Goal: Task Accomplishment & Management: Complete application form

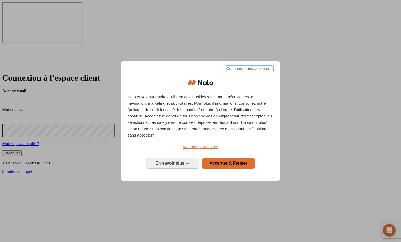
click at [235, 72] on span "Continuer sans accepter →" at bounding box center [249, 69] width 47 height 6
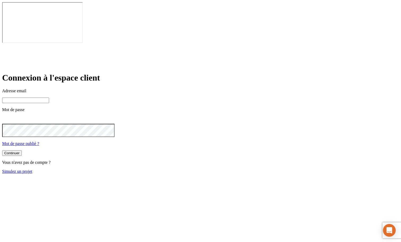
click at [49, 98] on input at bounding box center [25, 101] width 47 height 6
type input "[PERSON_NAME][DOMAIN_NAME][EMAIL_ADDRESS][DOMAIN_NAME]"
click at [20, 152] on div "Continuer" at bounding box center [11, 154] width 15 height 4
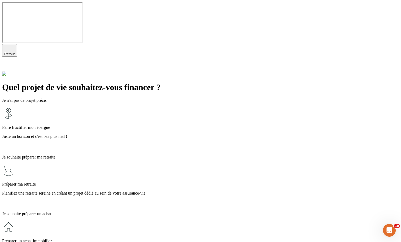
click at [139, 191] on p "Planifiez une retraite sereine en créant un projet dédié au sein de votre assur…" at bounding box center [200, 193] width 397 height 5
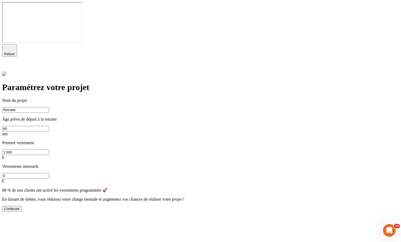
click at [20, 207] on div "Continuer" at bounding box center [11, 209] width 15 height 4
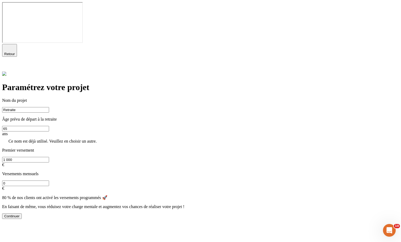
click at [15, 52] on span "Retour" at bounding box center [9, 54] width 11 height 4
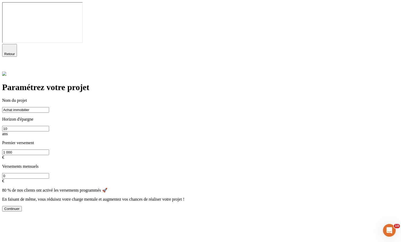
click at [22, 206] on button "Continuer" at bounding box center [12, 209] width 20 height 6
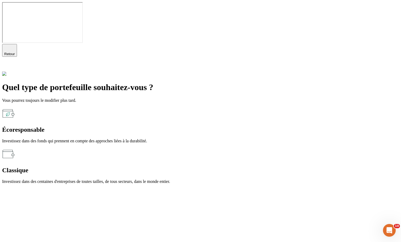
click at [132, 139] on p "Investissez dans des fonds qui prennent en compte des approches liées à la dura…" at bounding box center [200, 141] width 397 height 5
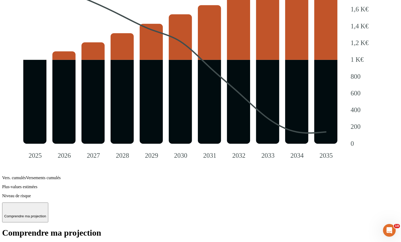
scroll to position [578, 0]
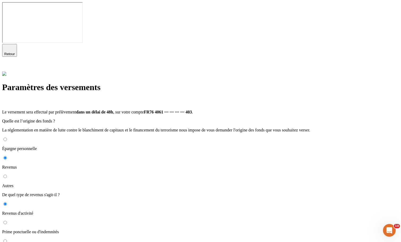
scroll to position [70, 0]
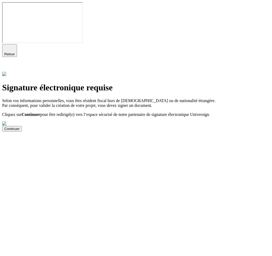
click at [20, 131] on div "Continuer" at bounding box center [11, 129] width 15 height 4
